Goal: Task Accomplishment & Management: Use online tool/utility

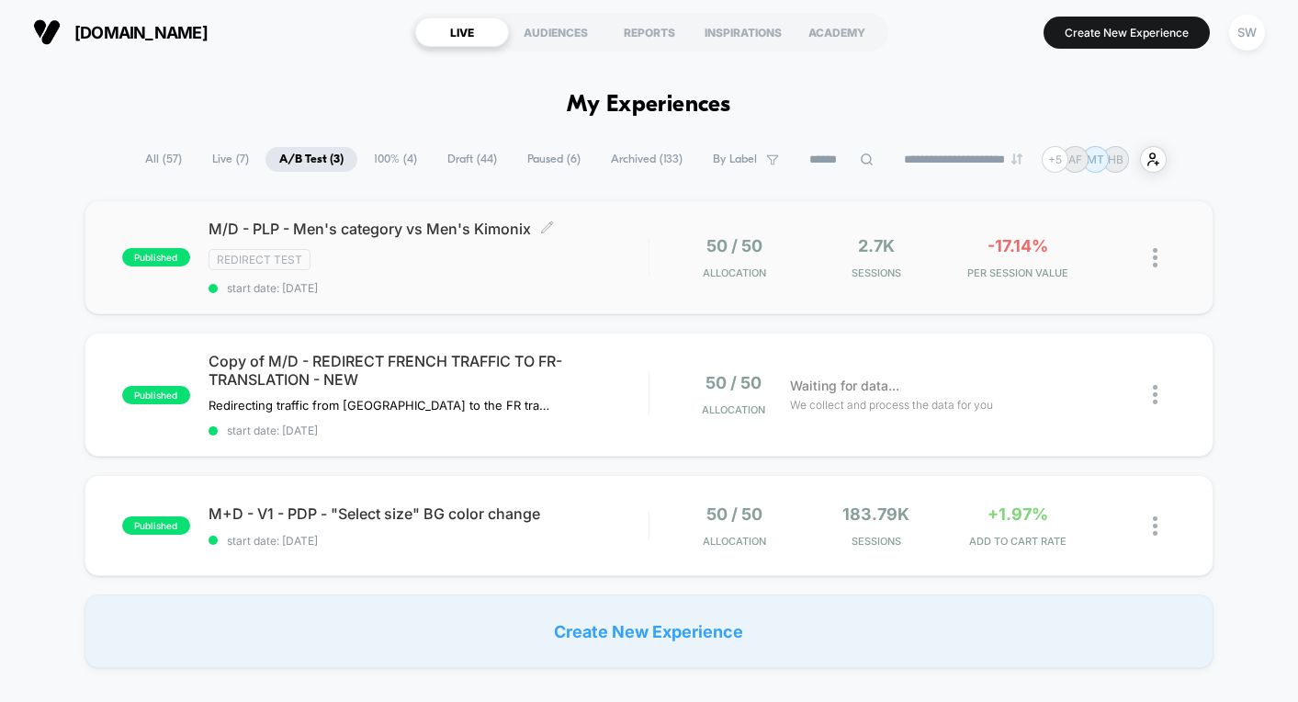
click at [560, 270] on div "M/D - PLP - Men's category vs Men's Kimonix Click to edit experience details Cl…" at bounding box center [429, 257] width 440 height 75
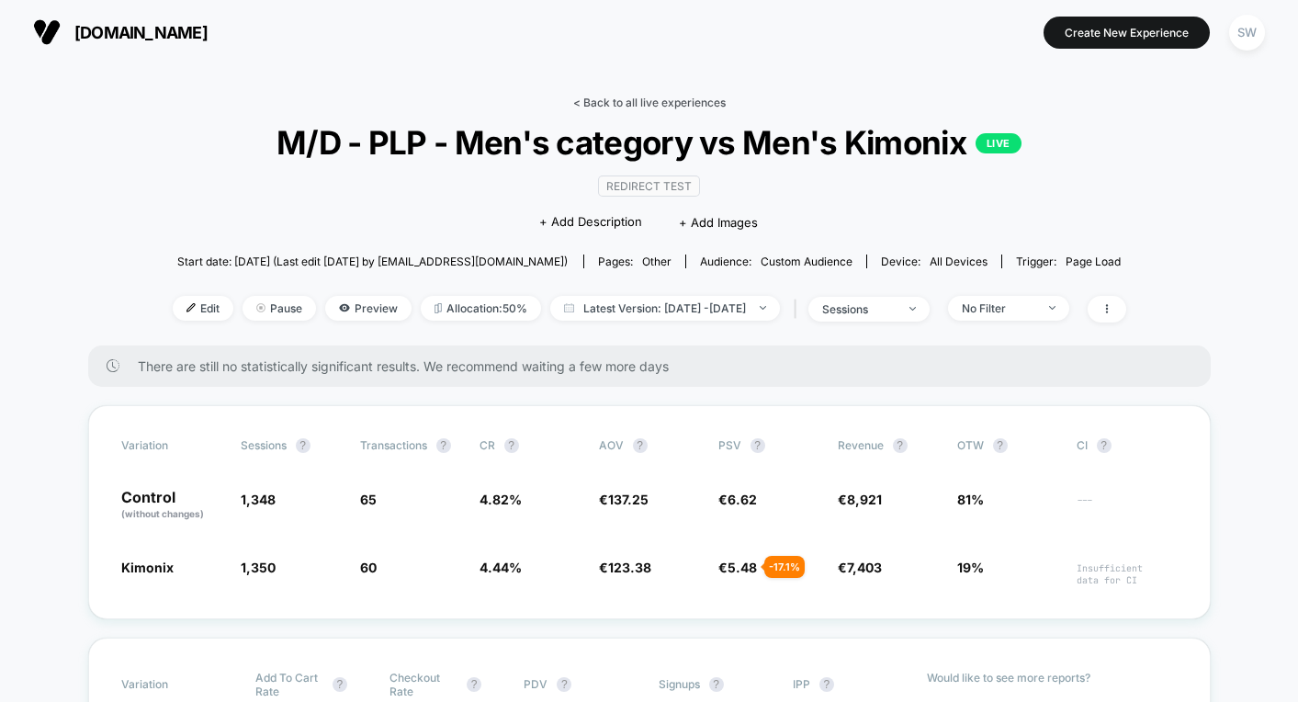
click at [638, 100] on link "< Back to all live experiences" at bounding box center [649, 103] width 153 height 14
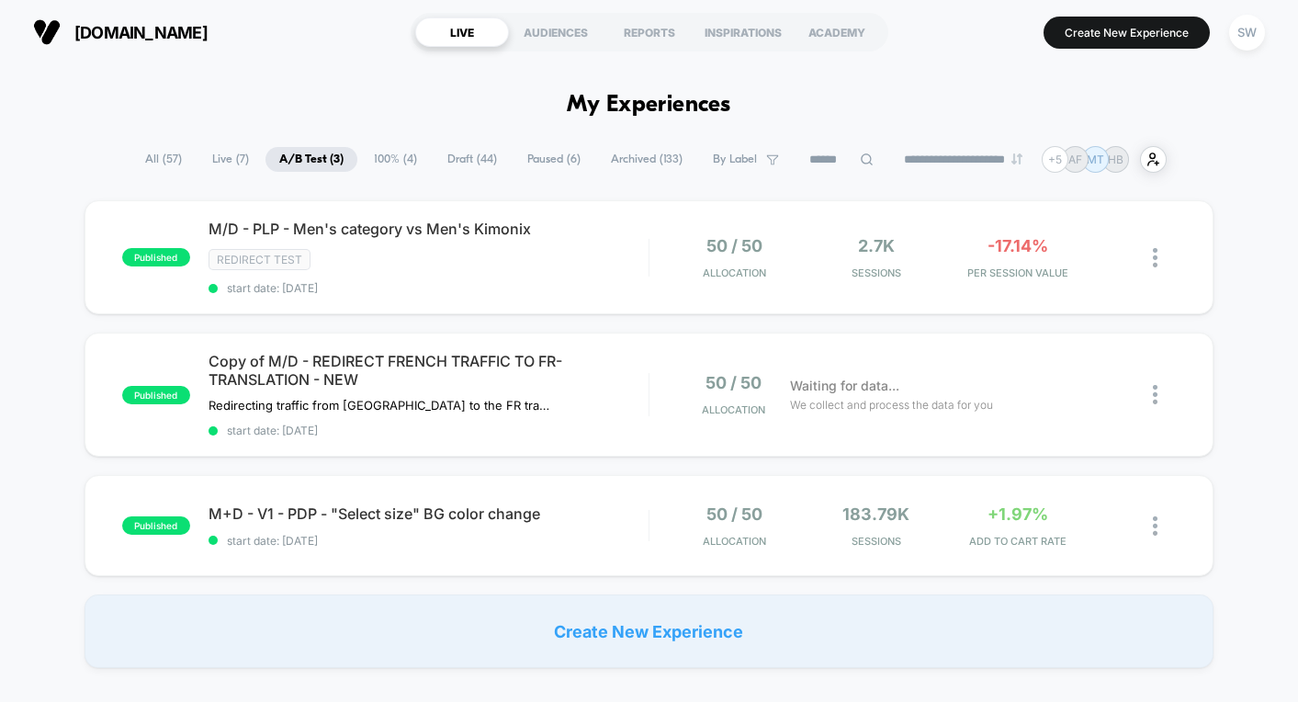
click at [650, 101] on h1 "My Experiences" at bounding box center [649, 105] width 164 height 27
